Goal: Task Accomplishment & Management: Manage account settings

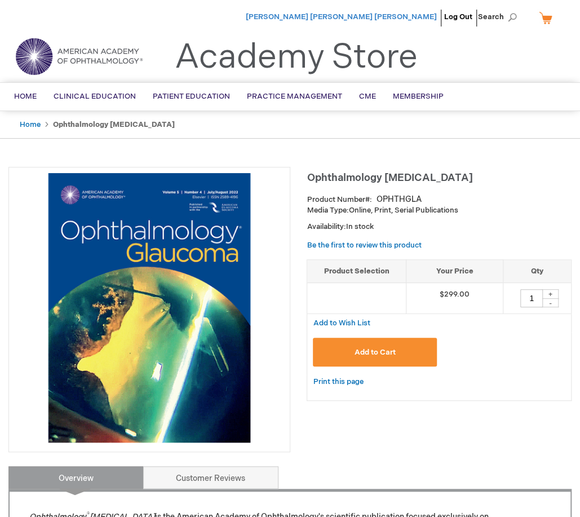
click at [383, 15] on span "[PERSON_NAME] [PERSON_NAME] [PERSON_NAME]" at bounding box center [341, 16] width 191 height 9
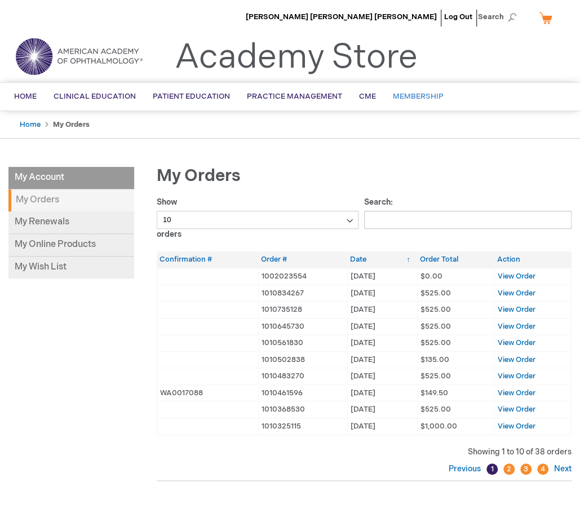
click at [410, 95] on span "Membership" at bounding box center [418, 96] width 51 height 9
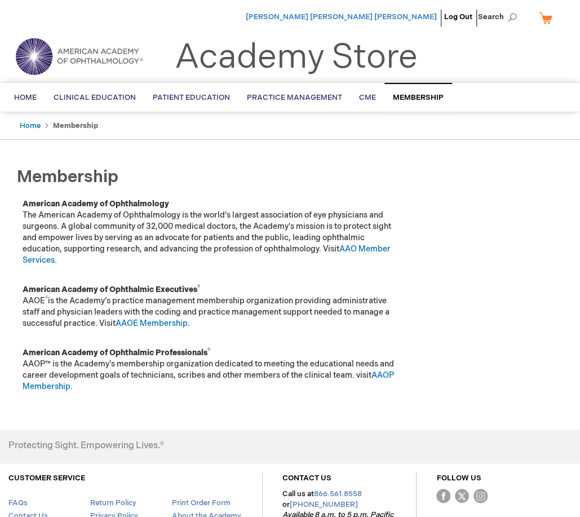
click at [389, 15] on span "[PERSON_NAME] [PERSON_NAME] [PERSON_NAME]" at bounding box center [341, 16] width 191 height 9
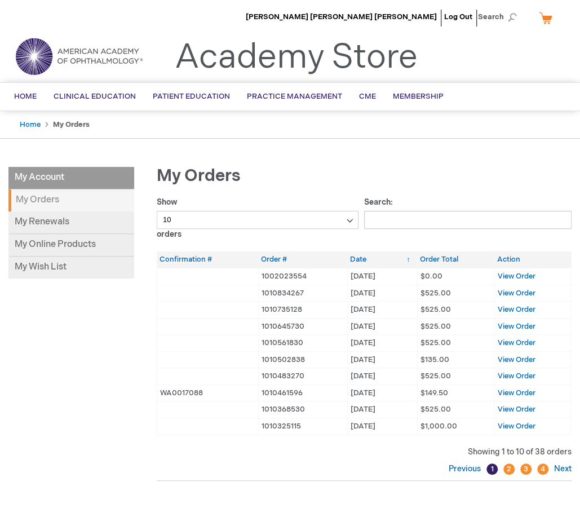
click at [61, 176] on li "My Account" at bounding box center [71, 178] width 126 height 23
click at [46, 222] on link "My Renewals" at bounding box center [71, 222] width 126 height 23
